Goal: Task Accomplishment & Management: Use online tool/utility

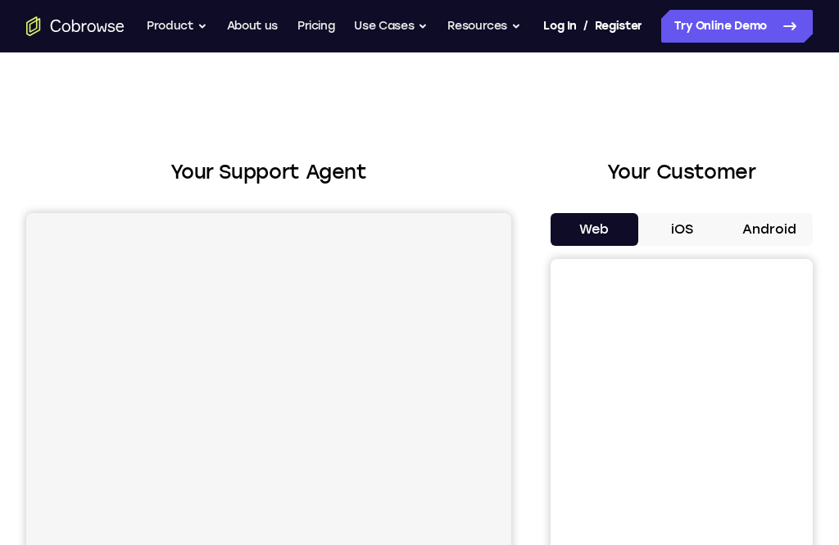
click at [782, 220] on button "Android" at bounding box center [769, 229] width 88 height 33
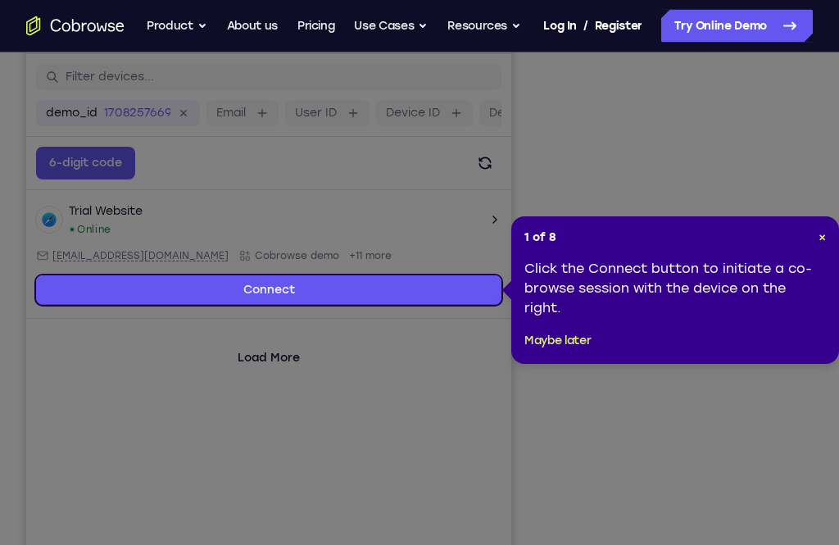
scroll to position [206, 0]
click at [830, 230] on div "1 of 8 × Click the Connect button to initiate a co-browse session with the devi…" at bounding box center [675, 289] width 328 height 147
click at [822, 231] on span "×" at bounding box center [821, 237] width 7 height 14
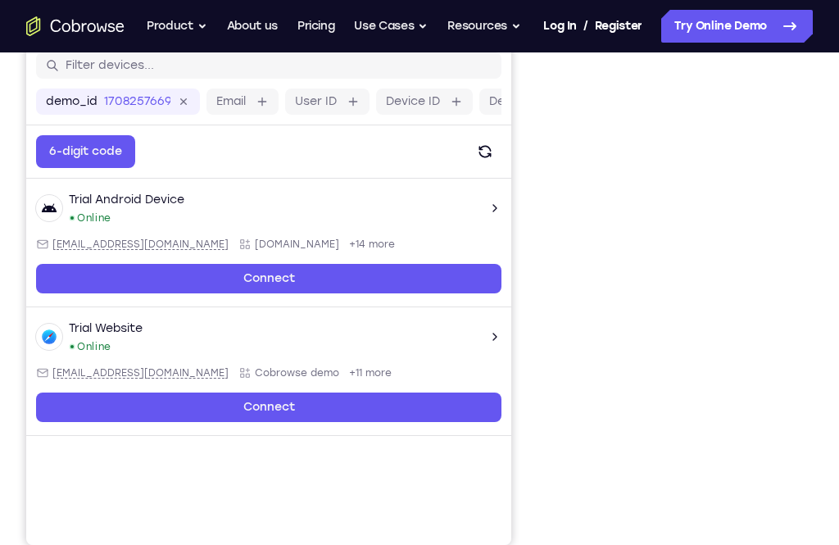
scroll to position [220, 0]
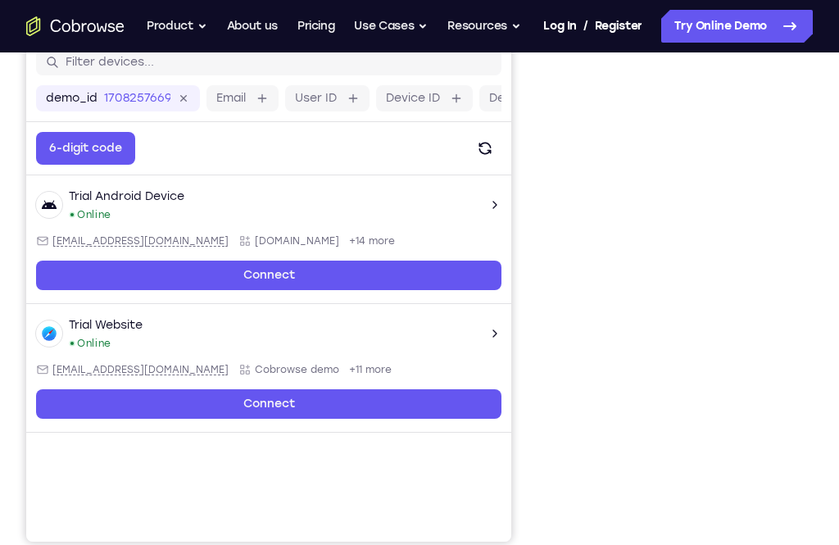
click at [827, 172] on div "Your Support Agent Your Customer Web iOS Android Next Steps We’d be happy to gi…" at bounding box center [419, 383] width 839 height 1103
click at [817, 283] on div "Your Support Agent Your Customer Web iOS Android Next Steps We’d be happy to gi…" at bounding box center [419, 383] width 839 height 1103
click at [819, 245] on div "Your Support Agent Your Customer Web iOS Android Next Steps We’d be happy to gi…" at bounding box center [419, 383] width 839 height 1103
click at [807, 278] on div at bounding box center [681, 290] width 262 height 504
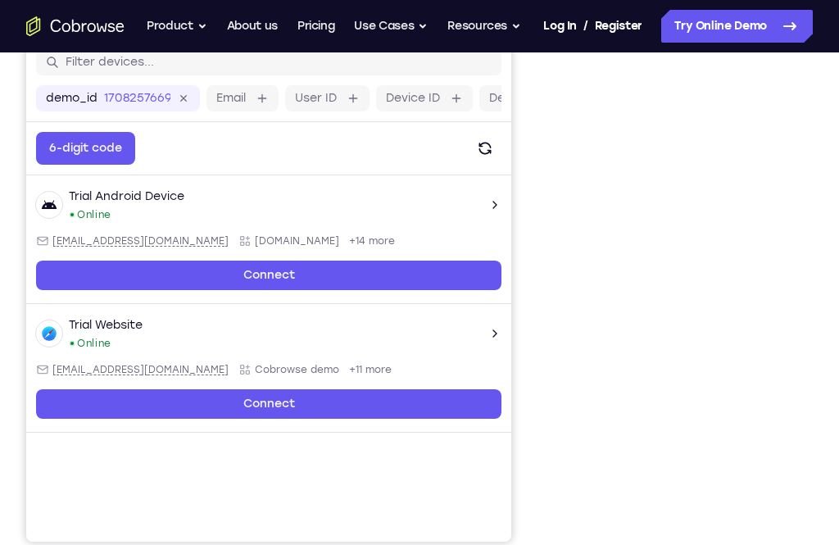
click at [806, 278] on div at bounding box center [681, 290] width 262 height 504
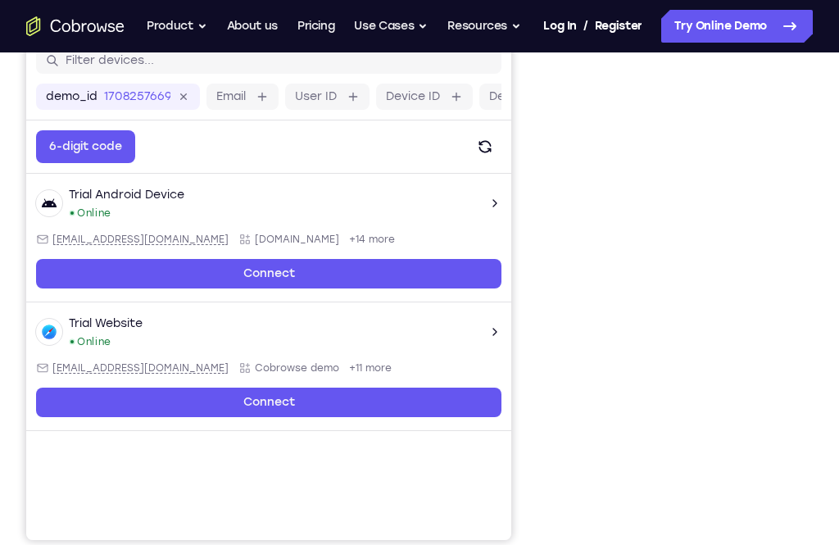
scroll to position [223, 0]
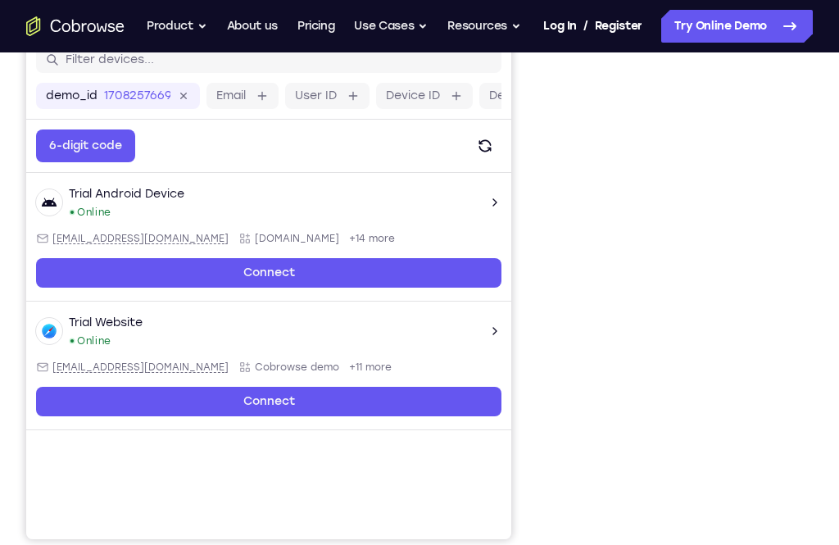
click at [810, 227] on div at bounding box center [681, 288] width 262 height 504
click at [811, 228] on div at bounding box center [681, 288] width 262 height 504
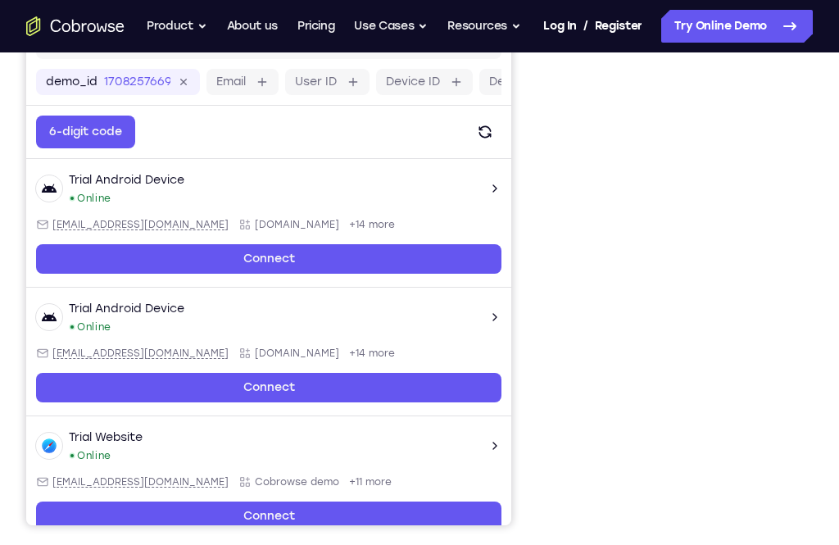
scroll to position [235, 0]
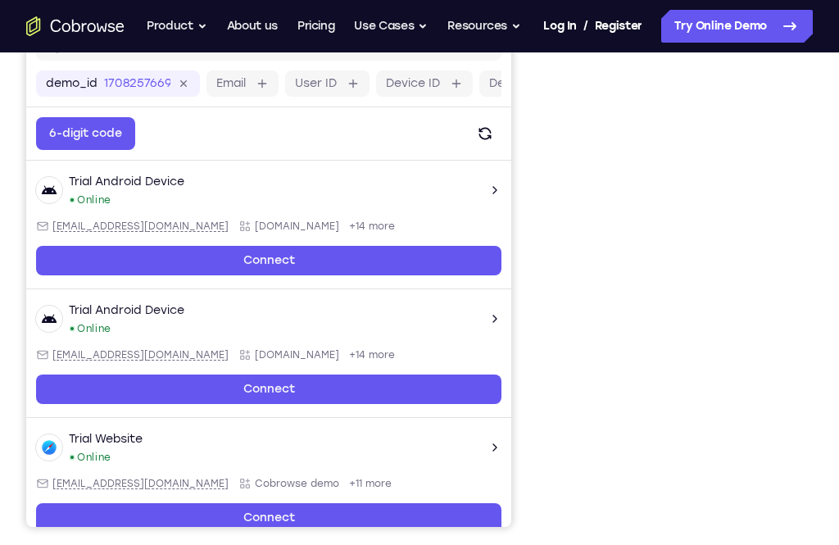
click at [810, 315] on div at bounding box center [681, 276] width 262 height 504
click at [804, 303] on div at bounding box center [681, 276] width 262 height 504
click at [803, 290] on div at bounding box center [681, 276] width 262 height 504
click at [826, 238] on div "Your Support Agent Your Customer Web iOS Android Next Steps We’d be happy to gi…" at bounding box center [419, 368] width 839 height 1103
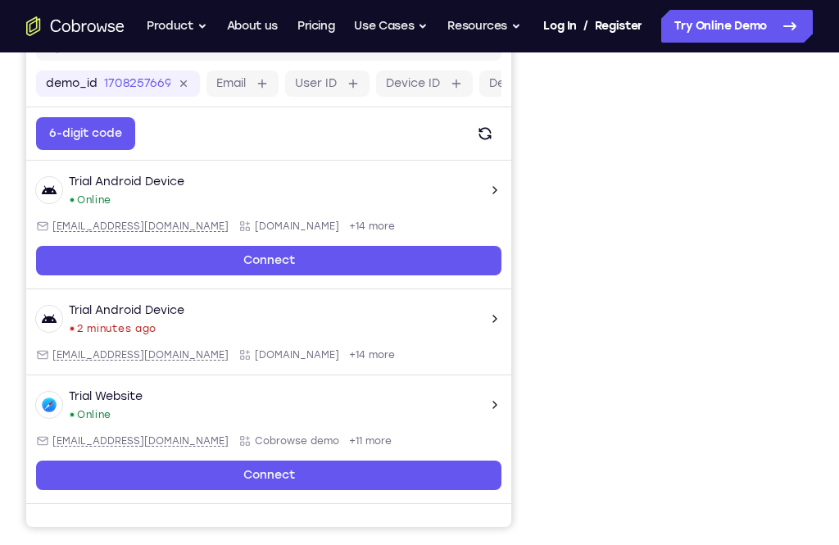
click at [805, 304] on div at bounding box center [681, 276] width 262 height 504
click at [807, 298] on div at bounding box center [681, 276] width 262 height 504
click at [800, 290] on div at bounding box center [681, 276] width 262 height 504
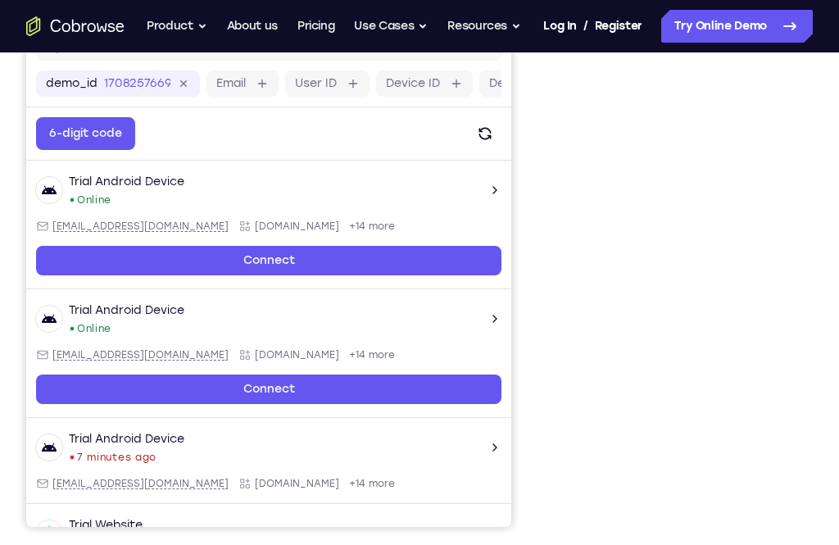
click at [804, 215] on div at bounding box center [681, 276] width 262 height 504
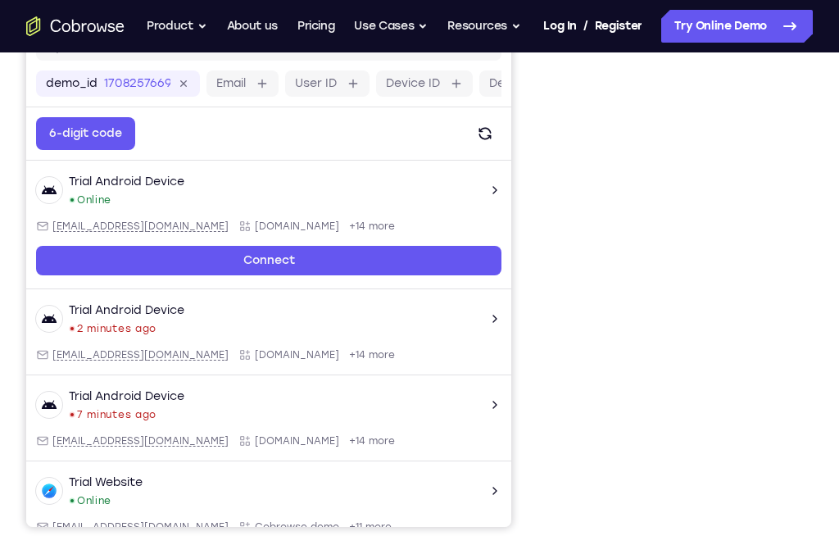
click at [822, 200] on div "Your Support Agent Your Customer Web iOS Android Next Steps We’d be happy to gi…" at bounding box center [419, 368] width 839 height 1103
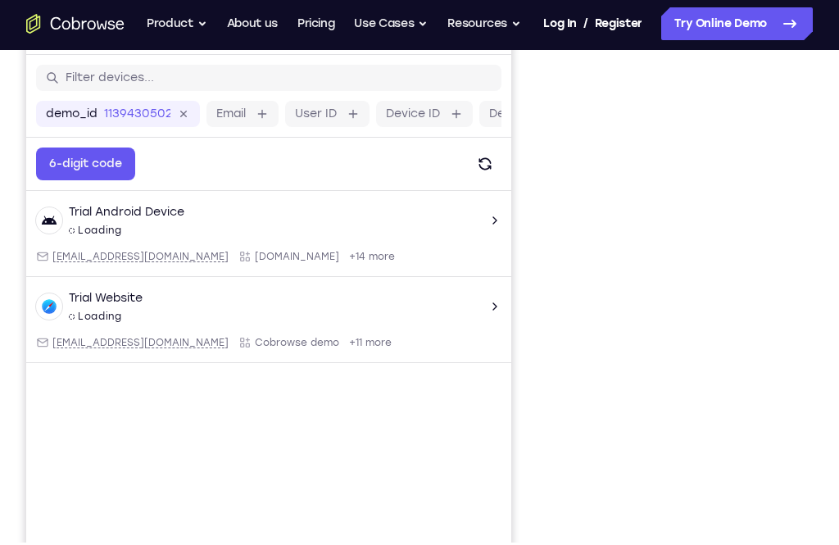
scroll to position [206, 0]
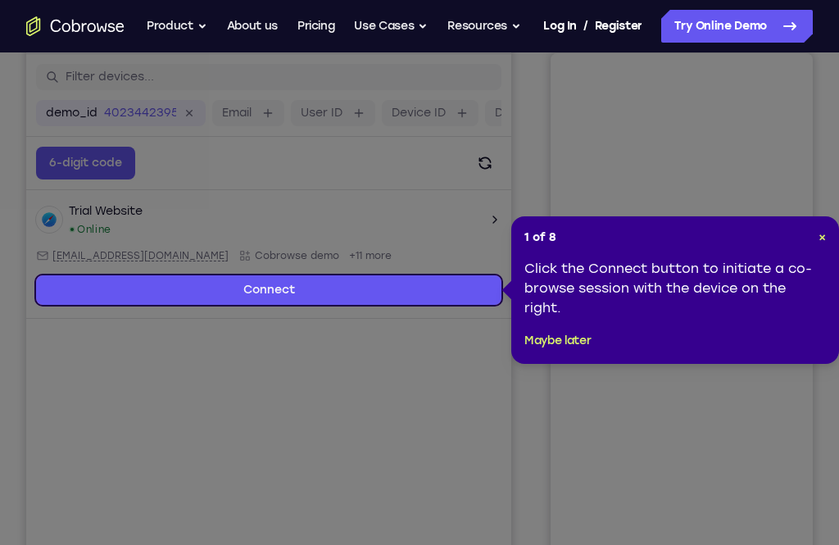
click at [831, 230] on div "1 of 8 × Click the Connect button to initiate a co-browse session with the devi…" at bounding box center [675, 289] width 328 height 147
click at [824, 239] on span "×" at bounding box center [821, 237] width 7 height 14
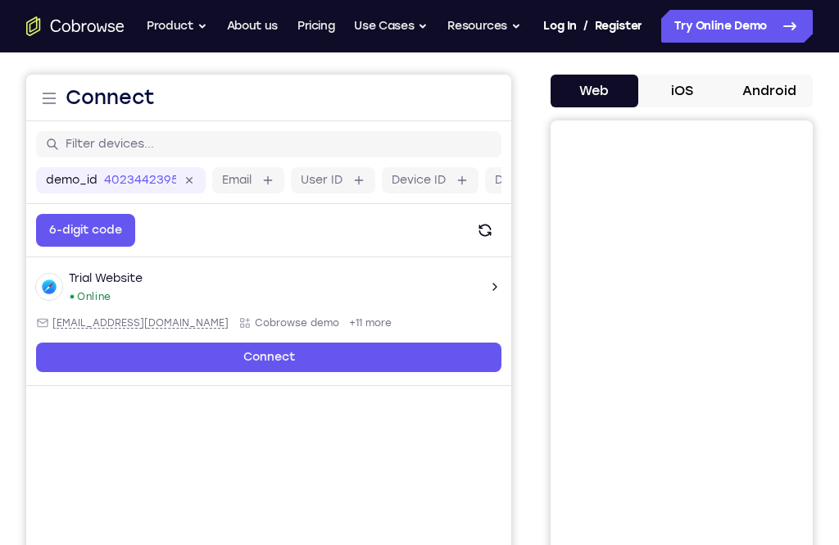
scroll to position [149, 0]
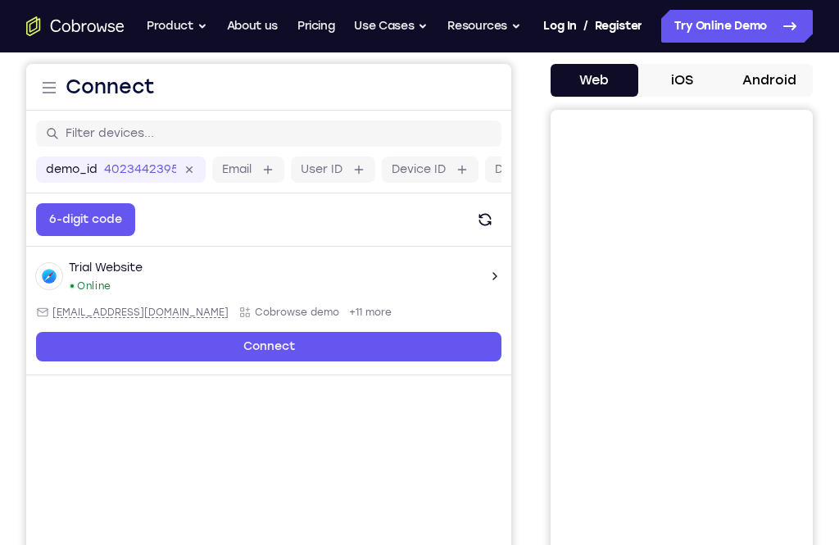
click at [694, 70] on button "iOS" at bounding box center [682, 80] width 88 height 33
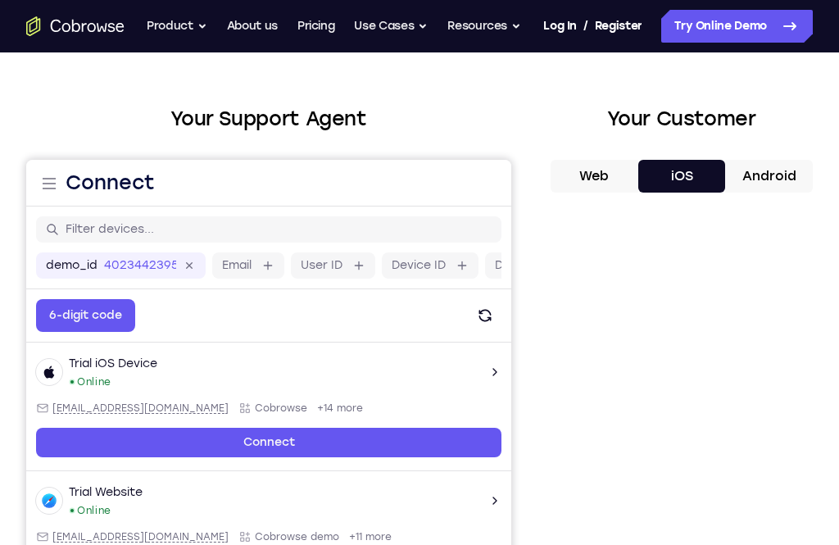
scroll to position [45, 0]
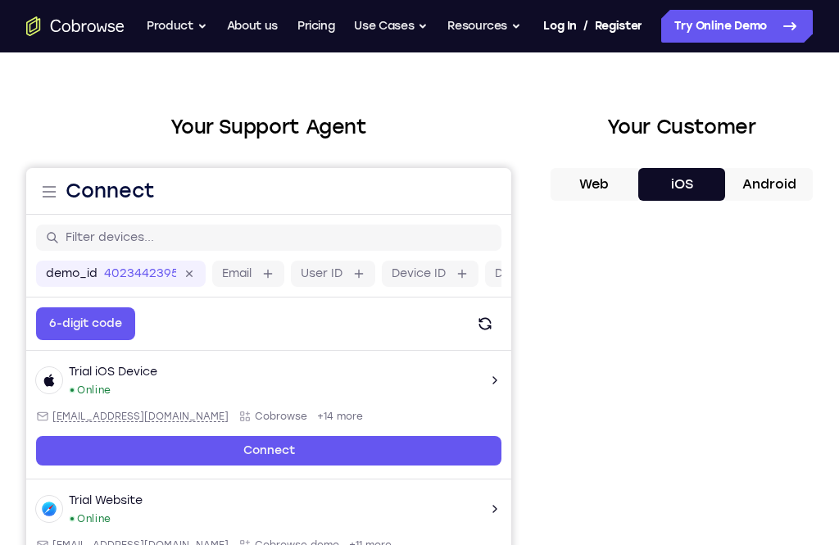
click at [779, 181] on button "Android" at bounding box center [769, 184] width 88 height 33
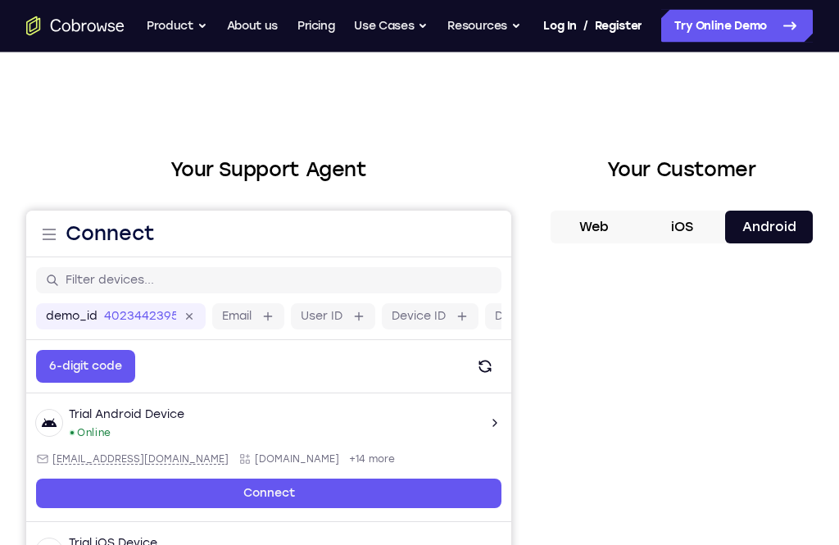
scroll to position [0, 0]
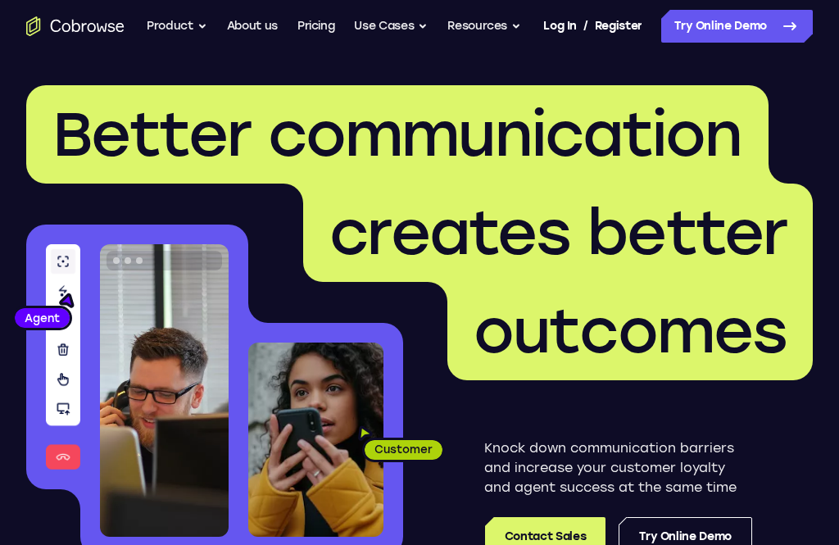
click at [761, 25] on link "Try Online Demo" at bounding box center [736, 26] width 151 height 33
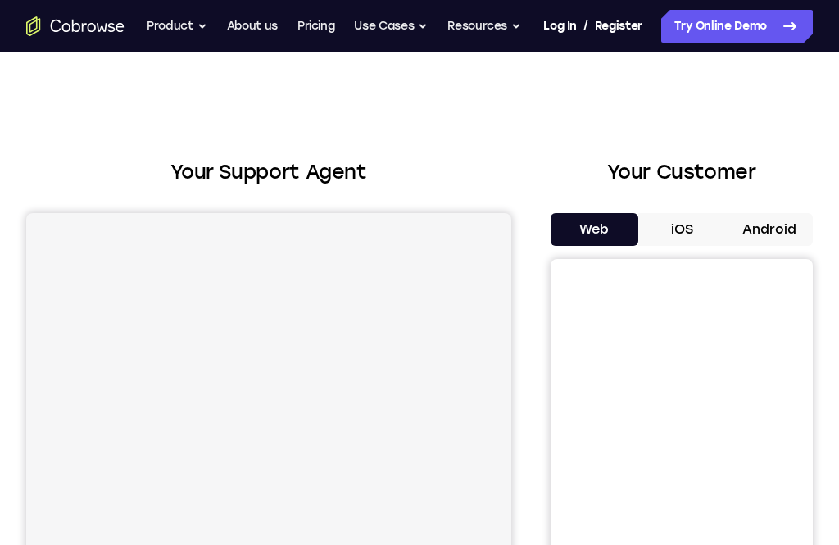
click at [764, 219] on button "Android" at bounding box center [769, 229] width 88 height 33
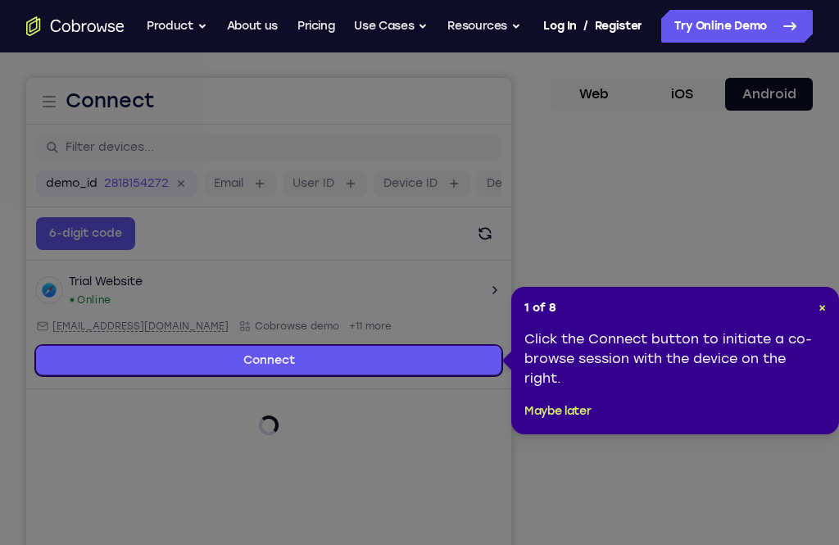
scroll to position [133, 0]
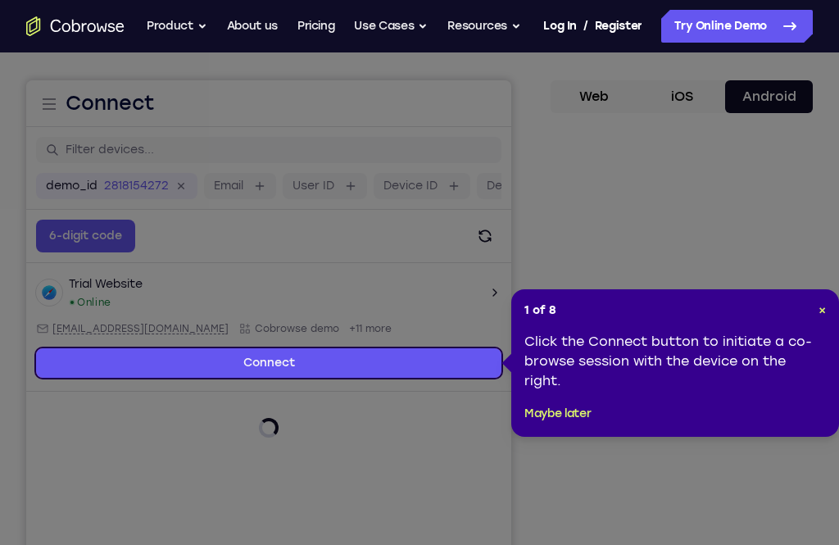
click at [814, 312] on header "1 of 8 ×" at bounding box center [674, 310] width 301 height 16
click at [813, 310] on header "1 of 8 ×" at bounding box center [674, 310] width 301 height 16
click at [818, 312] on span "×" at bounding box center [821, 310] width 7 height 14
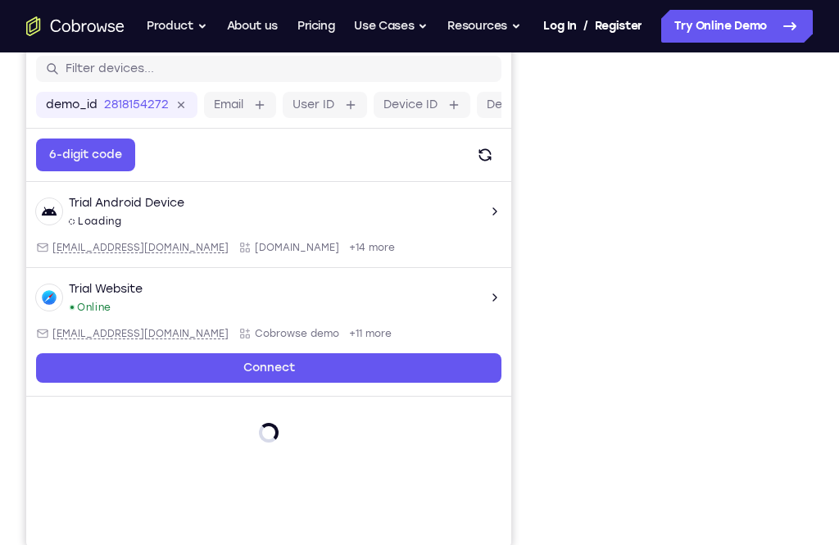
scroll to position [206, 0]
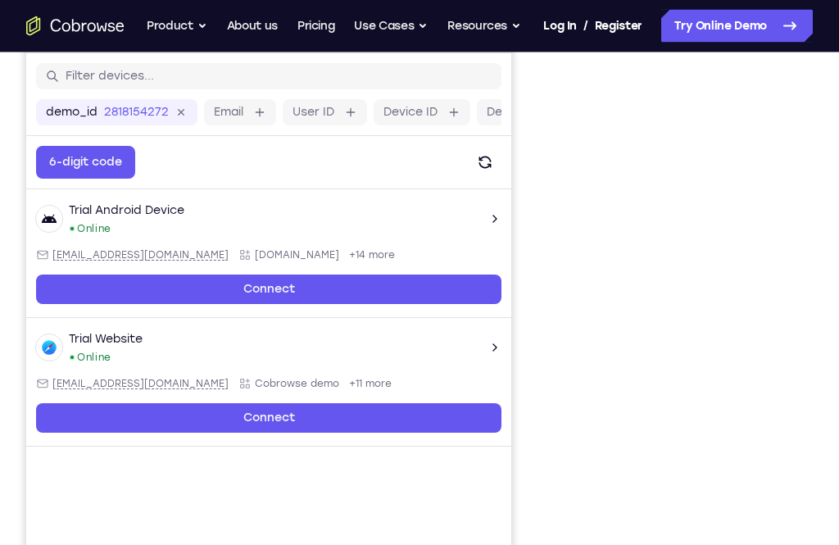
click at [817, 201] on div "Your Support Agent Your Customer Web iOS Android Next Steps We’d be happy to gi…" at bounding box center [419, 398] width 839 height 1103
click at [816, 201] on div "Your Support Agent Your Customer Web iOS Android Next Steps We’d be happy to gi…" at bounding box center [419, 398] width 839 height 1103
click at [478, 159] on icon "Refresh" at bounding box center [484, 162] width 23 height 23
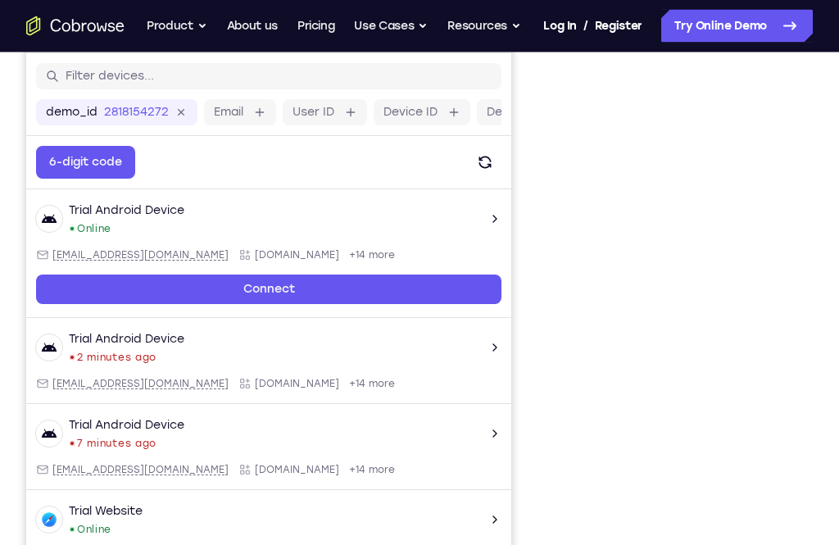
click at [827, 396] on div "Your Support Agent Your Customer Web iOS Android Next Steps We’d be happy to gi…" at bounding box center [419, 398] width 839 height 1103
click at [826, 396] on div "Your Support Agent Your Customer Web iOS Android Next Steps We’d be happy to gi…" at bounding box center [419, 398] width 839 height 1103
click at [830, 369] on div "Your Support Agent Your Customer Web iOS Android Next Steps We’d be happy to gi…" at bounding box center [419, 398] width 839 height 1103
click at [825, 269] on div "Your Support Agent Your Customer Web iOS Android Next Steps We’d be happy to gi…" at bounding box center [419, 398] width 839 height 1103
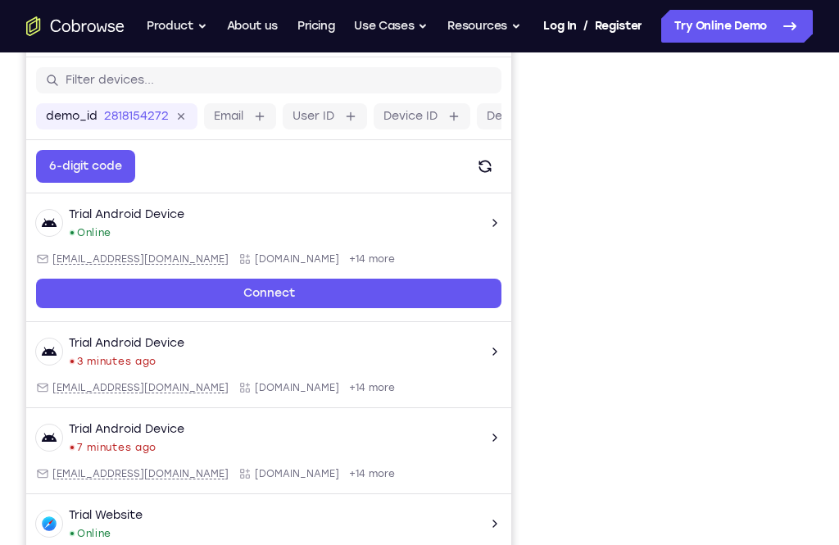
scroll to position [203, 0]
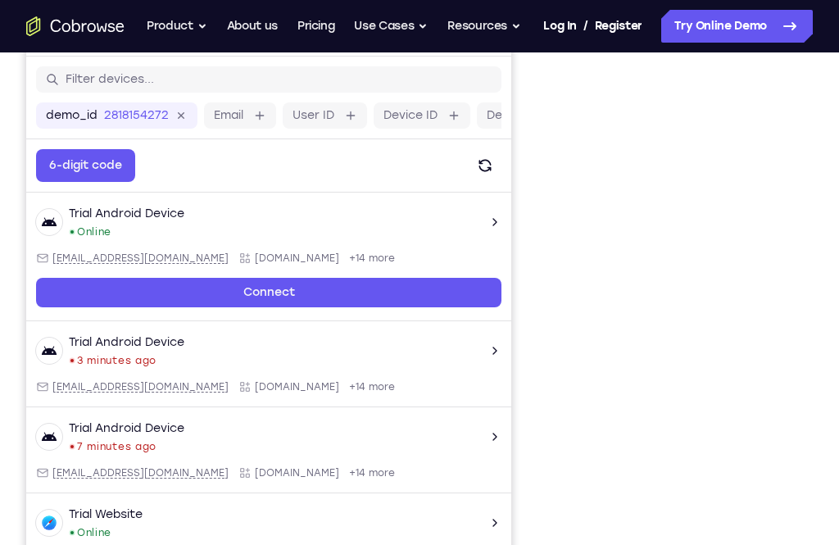
click at [816, 329] on div "Your Support Agent Your Customer Web iOS Android Next Steps We’d be happy to gi…" at bounding box center [419, 400] width 839 height 1103
click at [830, 287] on div "Your Support Agent Your Customer Web iOS Android Next Steps We’d be happy to gi…" at bounding box center [419, 400] width 839 height 1103
click at [816, 269] on div "Your Support Agent Your Customer Web iOS Android Next Steps We’d be happy to gi…" at bounding box center [419, 400] width 839 height 1103
click at [798, 274] on div at bounding box center [681, 308] width 262 height 504
click at [821, 250] on div "Your Support Agent Your Customer Web iOS Android Next Steps We’d be happy to gi…" at bounding box center [419, 400] width 839 height 1103
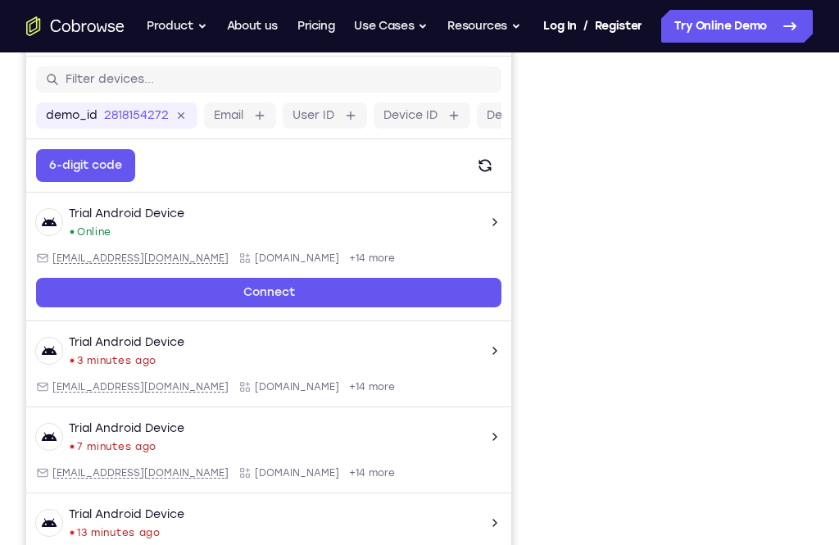
click at [821, 249] on div "Your Support Agent Your Customer Web iOS Android Next Steps We’d be happy to gi…" at bounding box center [419, 400] width 839 height 1103
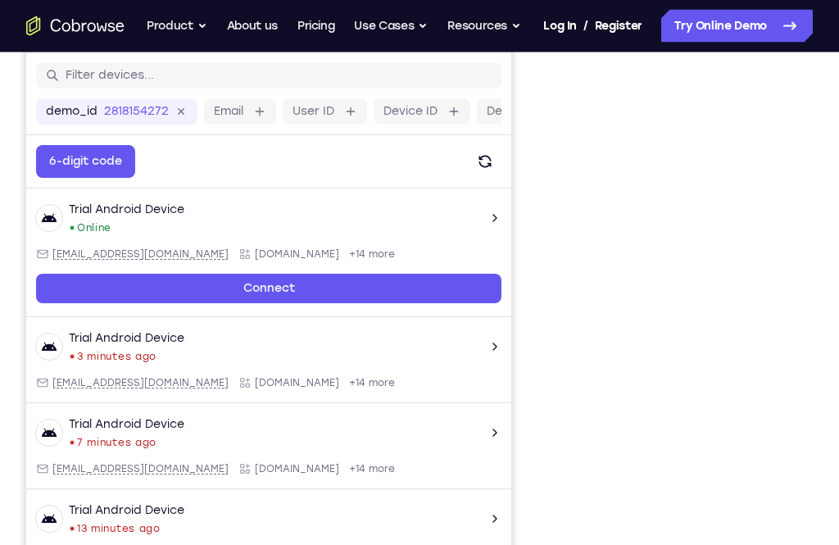
scroll to position [210, 0]
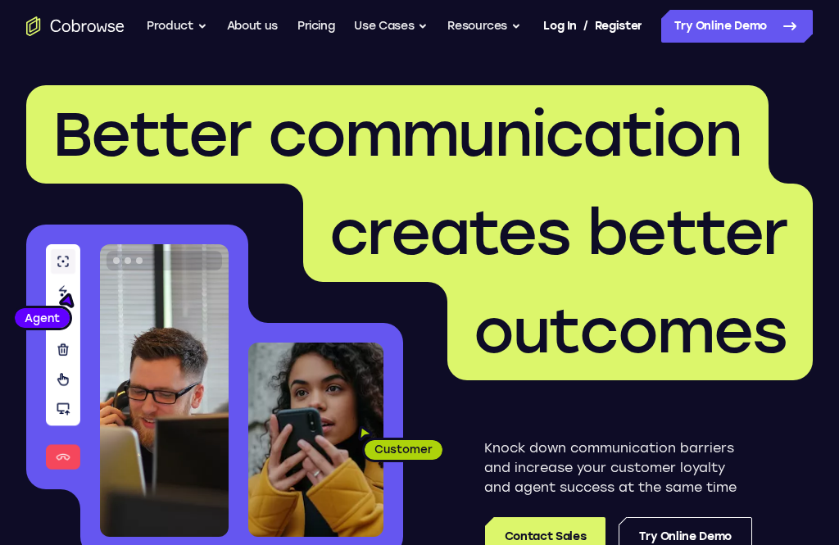
click at [793, 28] on icon at bounding box center [789, 26] width 11 height 7
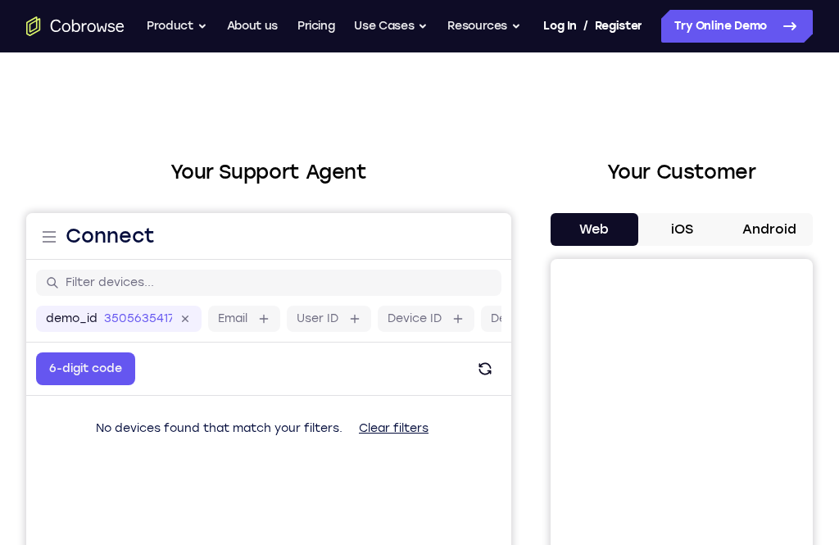
click at [776, 228] on button "Android" at bounding box center [769, 229] width 88 height 33
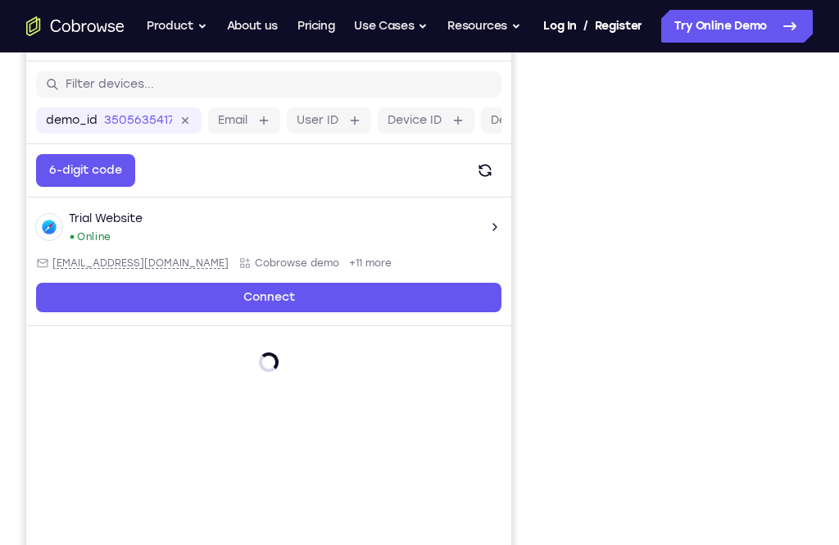
scroll to position [200, 0]
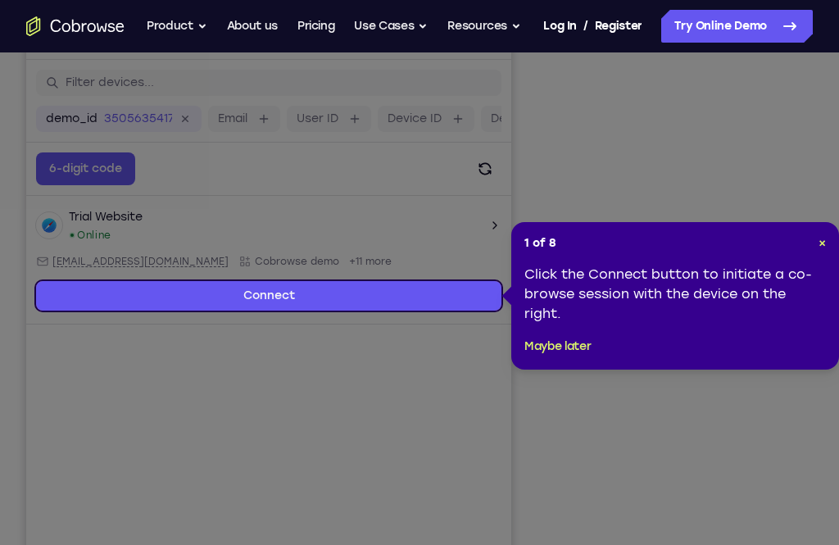
click at [822, 241] on span "×" at bounding box center [821, 243] width 7 height 14
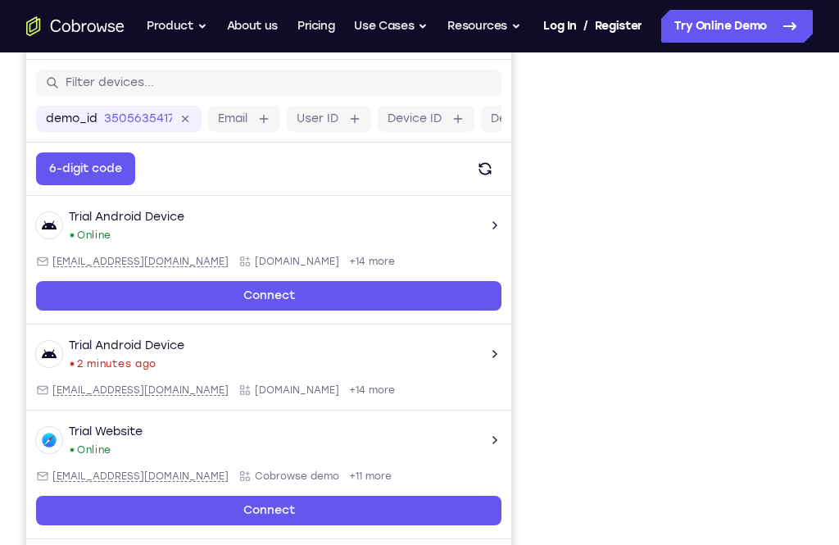
click at [815, 259] on div "Your Support Agent Your Customer Web iOS Android Next Steps We’d be happy to gi…" at bounding box center [419, 404] width 839 height 1103
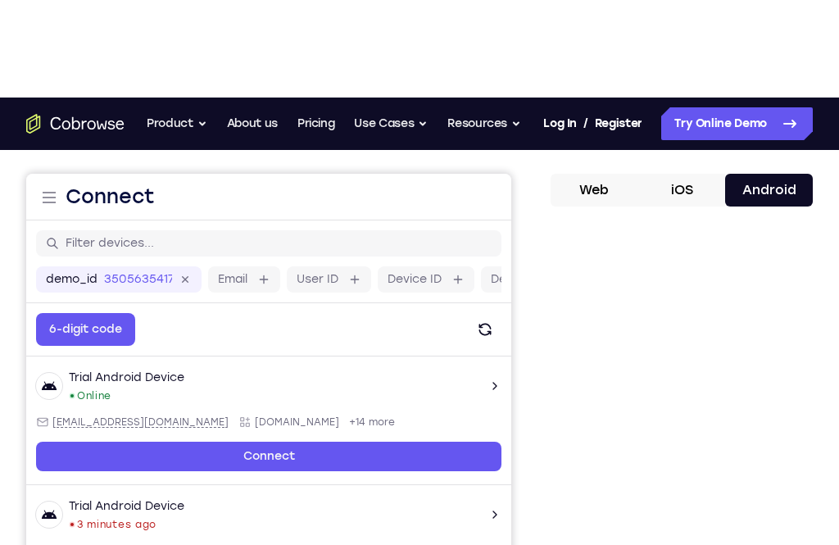
scroll to position [0, 0]
